Goal: Task Accomplishment & Management: Manage account settings

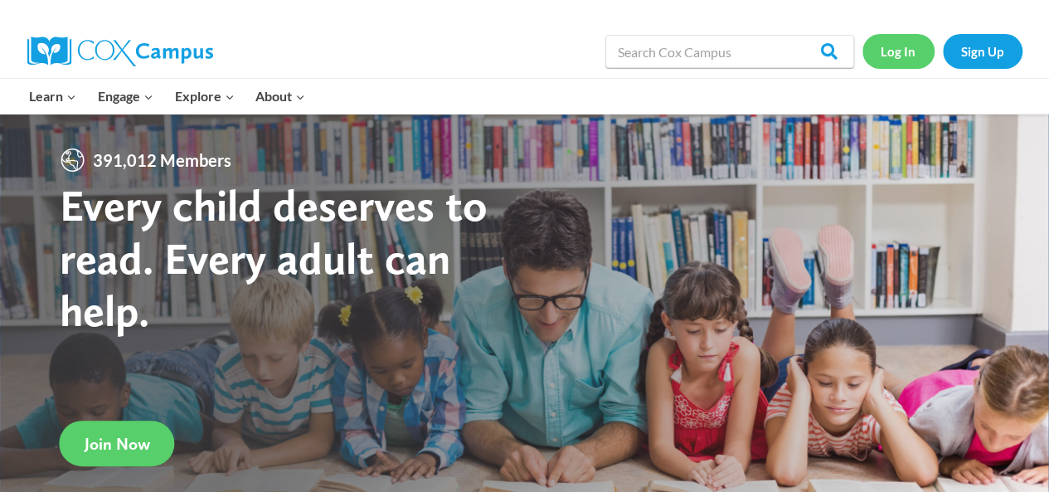
click at [907, 49] on link "Log In" at bounding box center [898, 51] width 72 height 34
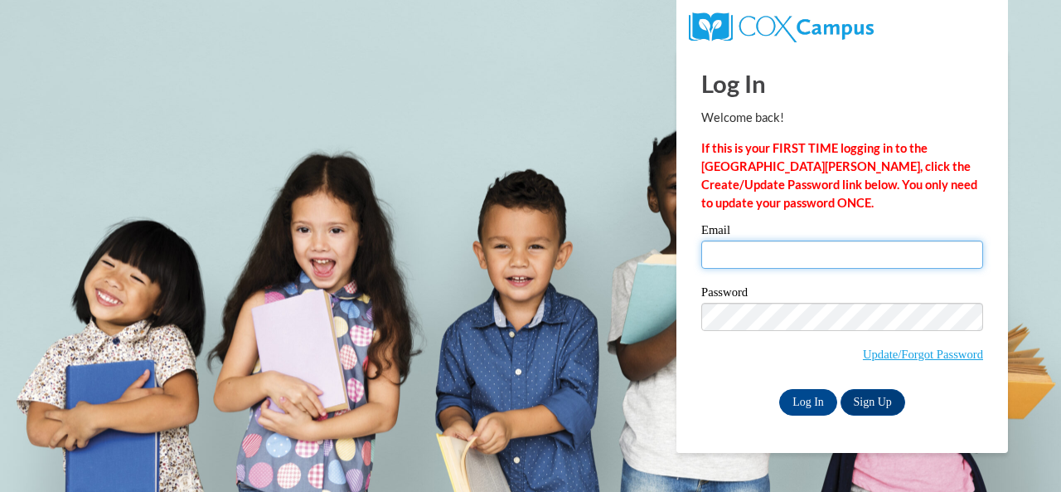
click at [760, 252] on input "Email" at bounding box center [842, 254] width 282 height 28
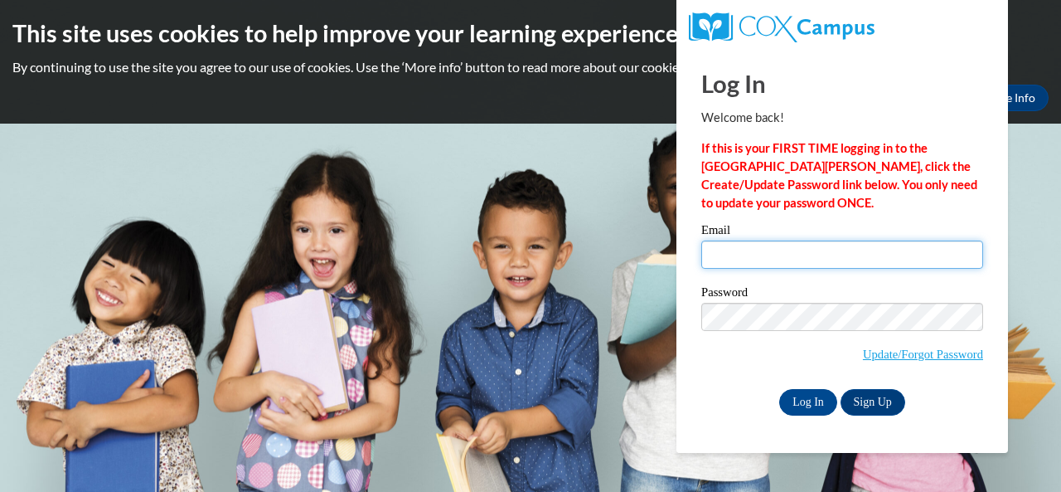
type input "[PERSON_NAME][EMAIL_ADDRESS][PERSON_NAME][DOMAIN_NAME]"
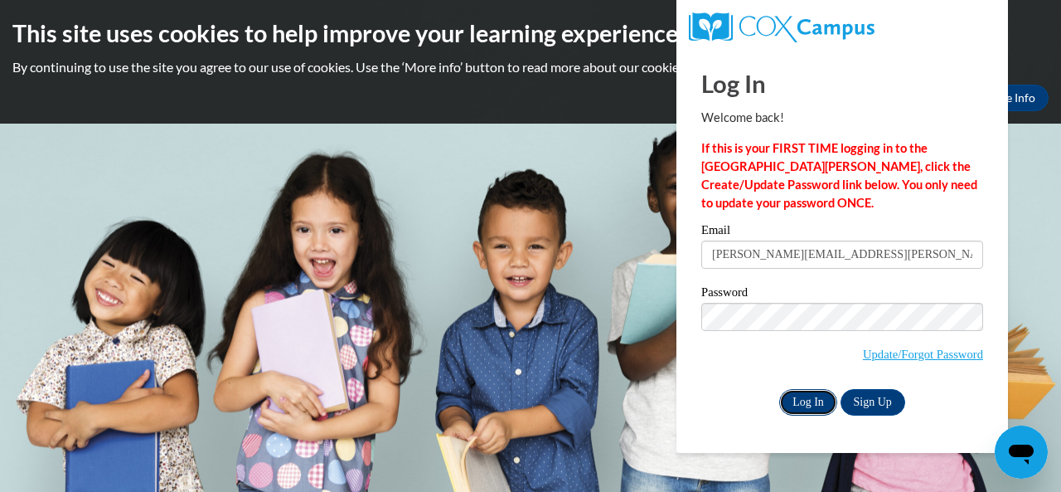
click at [803, 401] on input "Log In" at bounding box center [808, 402] width 58 height 27
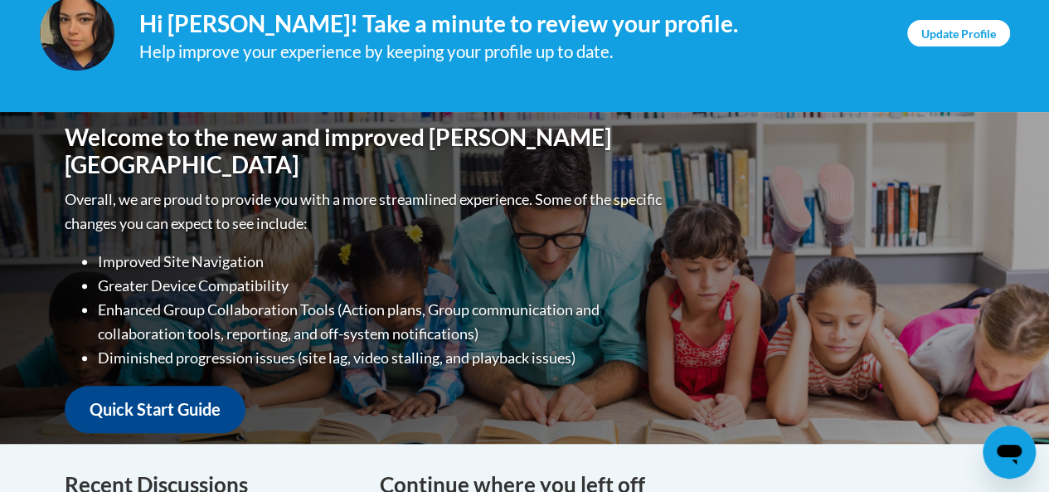
scroll to position [197, 0]
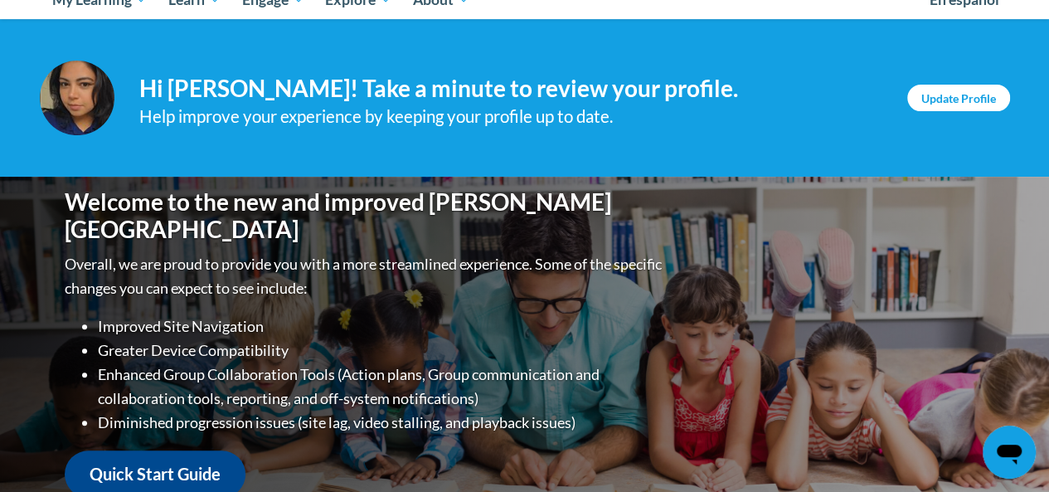
click at [957, 105] on link "Update Profile" at bounding box center [958, 98] width 103 height 27
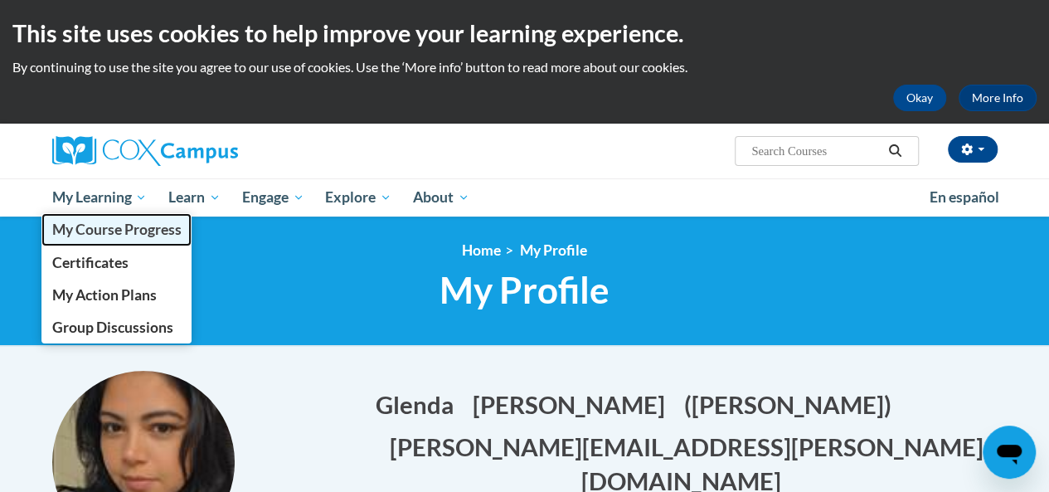
click at [106, 229] on span "My Course Progress" at bounding box center [115, 228] width 129 height 17
